Goal: Task Accomplishment & Management: Manage account settings

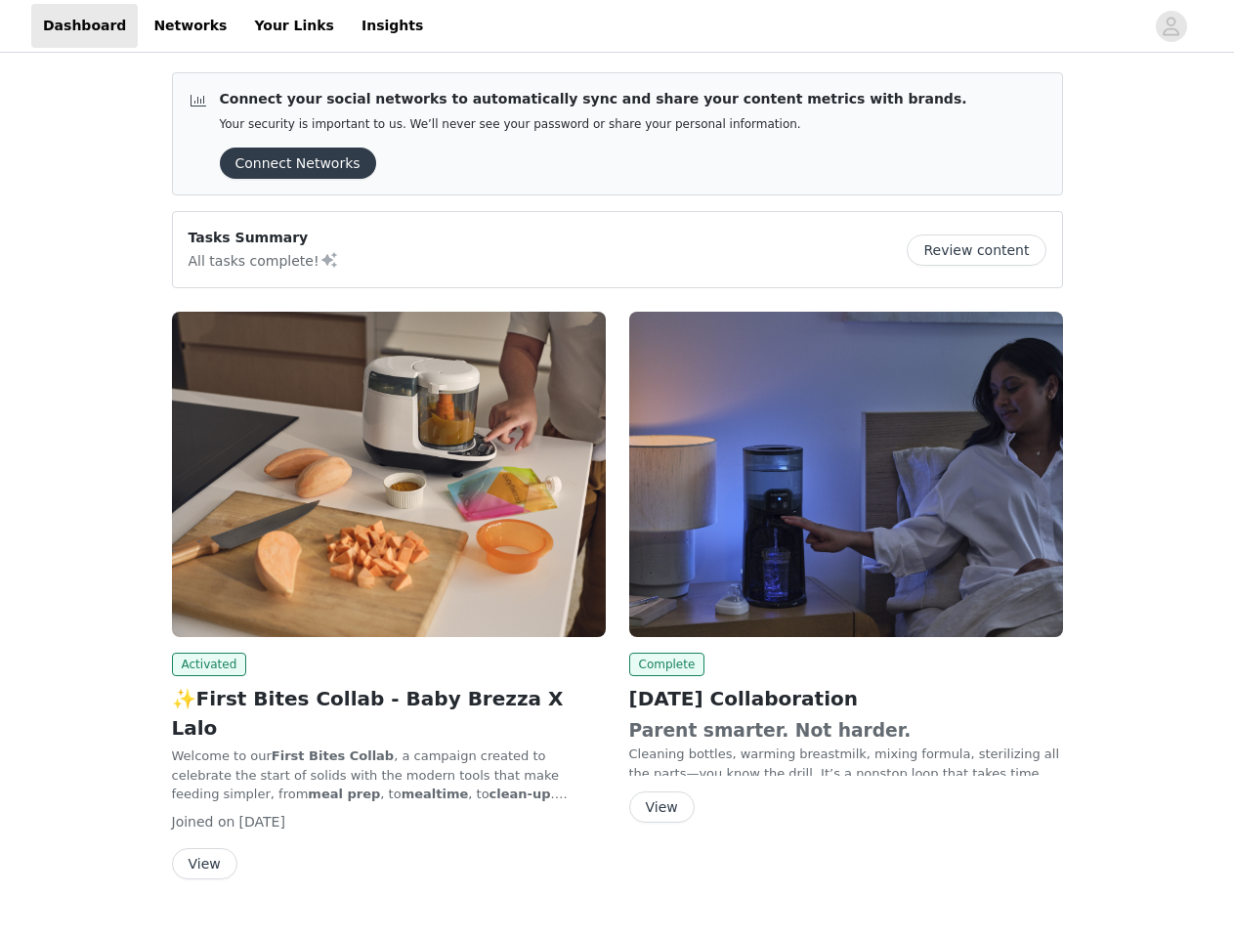
click at [618, 469] on div "Complete [DATE] Collaboration Parent smarter. Not harder. Cleaning bottles, war…" at bounding box center [846, 571] width 457 height 542
click at [617, 26] on div at bounding box center [790, 26] width 710 height 44
click at [1172, 26] on icon "avatar" at bounding box center [1171, 26] width 19 height 31
click at [291, 163] on div "Connect your social networks to automatically sync and share your content metri…" at bounding box center [617, 518] width 1234 height 922
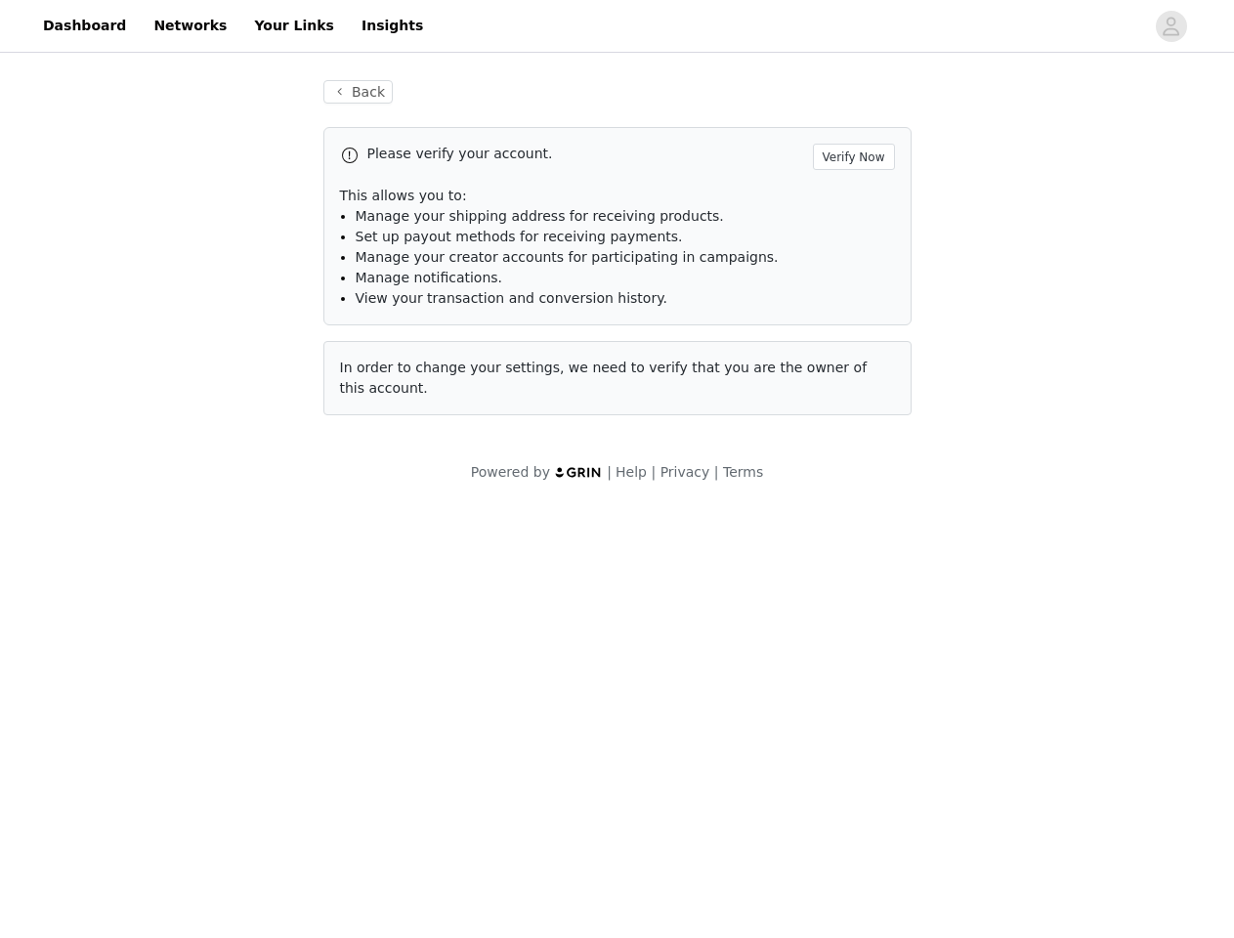
click at [984, 250] on div "Back Please verify your account. Verify Now This allows you to: Manage your shi…" at bounding box center [617, 282] width 1234 height 450
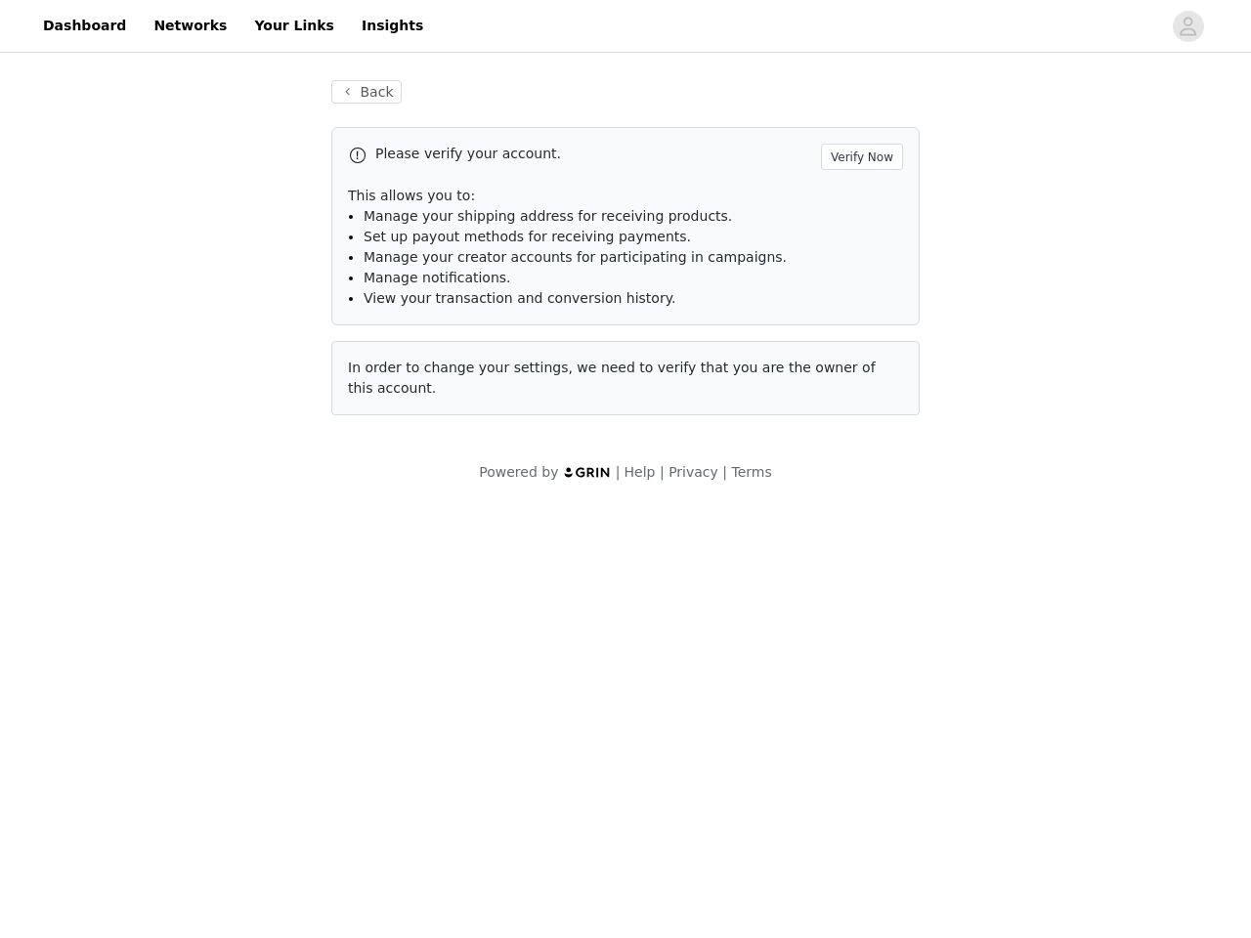
click at [389, 474] on div "Powered by | Help | Privacy | Terms" at bounding box center [625, 484] width 1251 height 44
